Goal: Task Accomplishment & Management: Complete application form

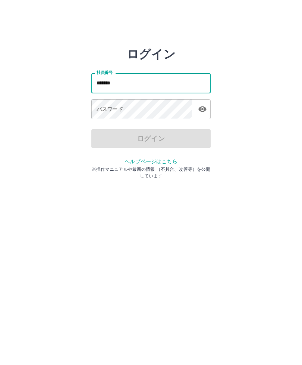
type input "*******"
click at [104, 109] on div "パスワード パスワード" at bounding box center [150, 109] width 119 height 21
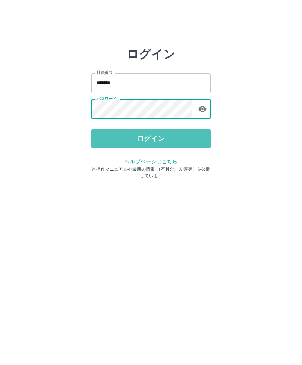
click at [189, 140] on button "ログイン" at bounding box center [150, 138] width 119 height 19
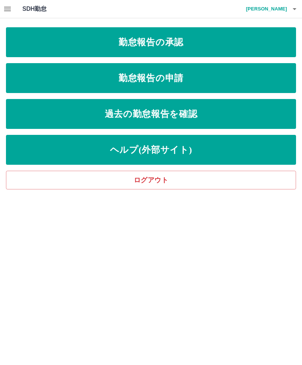
click at [37, 49] on link "勤怠報告の承認" at bounding box center [151, 42] width 290 height 30
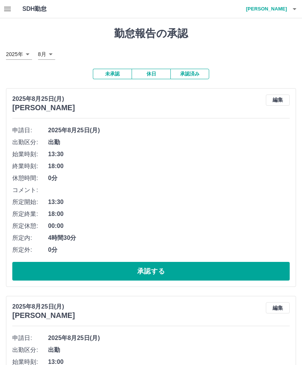
click at [187, 272] on button "承認する" at bounding box center [151, 271] width 278 height 19
click at [249, 274] on button "承認する" at bounding box center [151, 271] width 278 height 19
click at [210, 269] on button "承認する" at bounding box center [151, 271] width 278 height 19
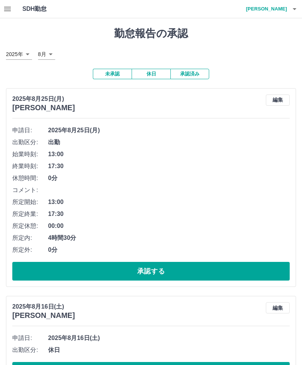
click at [203, 271] on button "承認する" at bounding box center [151, 271] width 278 height 19
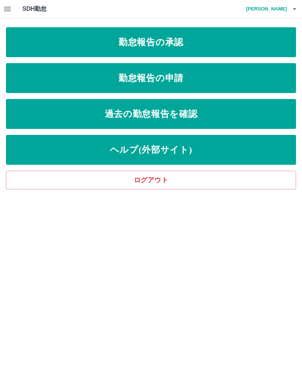
click at [211, 82] on link "勤怠報告の申請" at bounding box center [151, 78] width 290 height 30
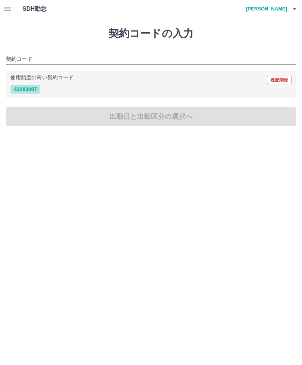
click at [28, 92] on button "43283007" at bounding box center [25, 89] width 30 height 9
type input "********"
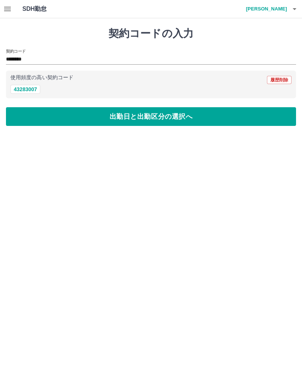
click at [148, 118] on button "出勤日と出勤区分の選択へ" at bounding box center [151, 116] width 290 height 19
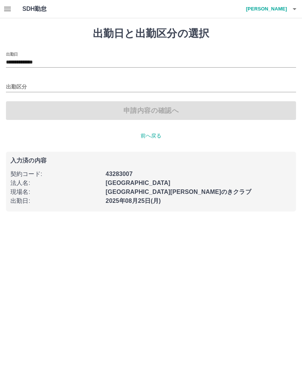
click at [40, 87] on input "出勤区分" at bounding box center [151, 86] width 290 height 9
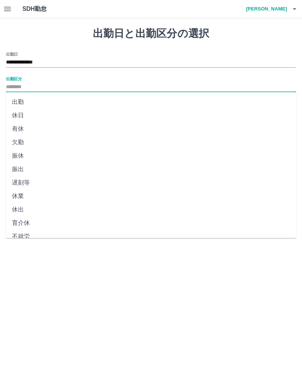
click at [21, 101] on li "出勤" at bounding box center [151, 101] width 290 height 13
type input "**"
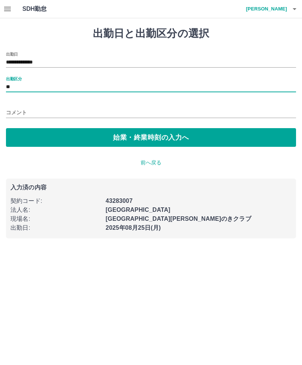
click at [172, 139] on button "始業・終業時刻の入力へ" at bounding box center [151, 137] width 290 height 19
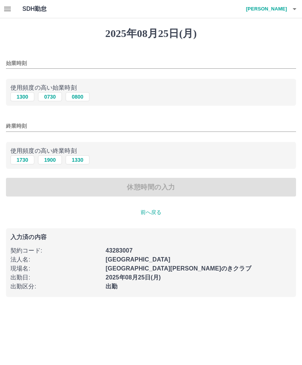
click at [53, 97] on button "0730" at bounding box center [50, 96] width 24 height 9
type input "****"
click at [83, 185] on div "休憩時間の入力" at bounding box center [151, 187] width 290 height 19
click at [50, 160] on button "1900" at bounding box center [50, 159] width 24 height 9
type input "****"
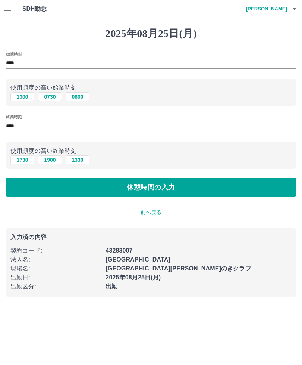
click at [161, 187] on button "休憩時間の入力" at bounding box center [151, 187] width 290 height 19
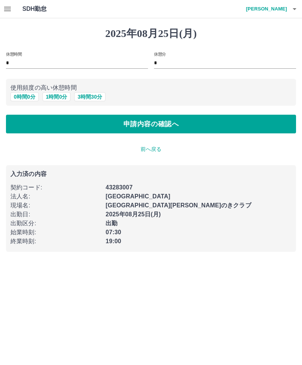
click at [60, 97] on button "1 時間 0 分" at bounding box center [57, 96] width 28 height 9
type input "*"
click at [207, 122] on button "申請内容の確認へ" at bounding box center [151, 124] width 290 height 19
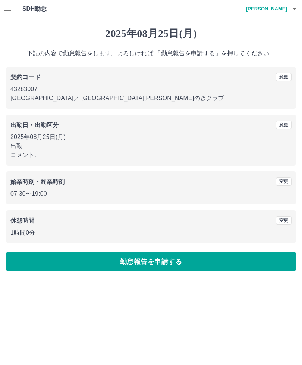
click at [183, 258] on button "勤怠報告を申請する" at bounding box center [151, 261] width 290 height 19
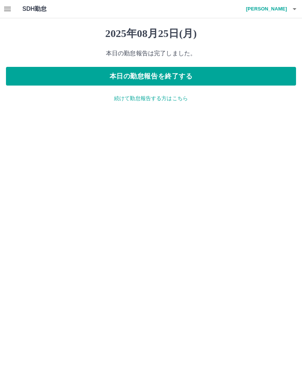
click at [219, 72] on button "本日の勤怠報告を終了する" at bounding box center [151, 76] width 290 height 19
